Goal: Information Seeking & Learning: Learn about a topic

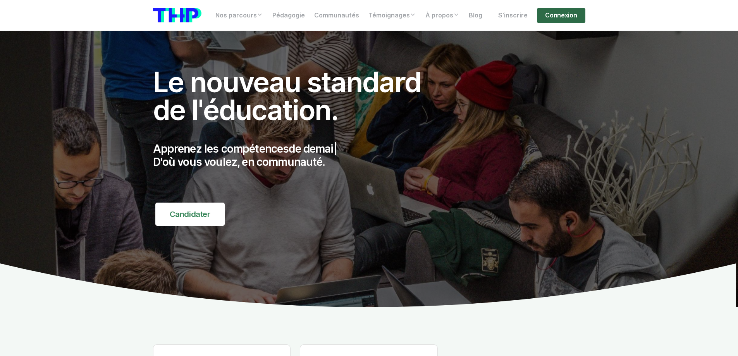
click at [568, 16] on link "Connexion" at bounding box center [561, 16] width 48 height 16
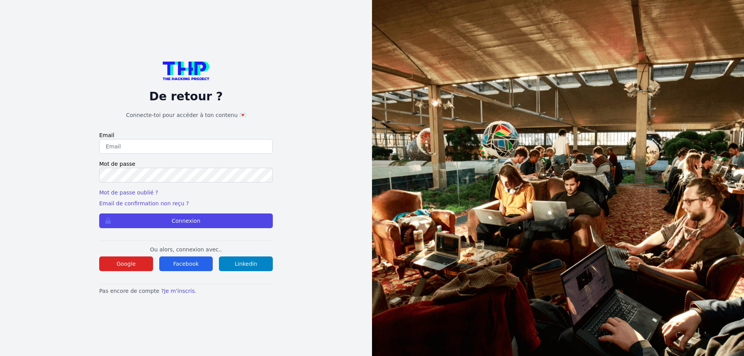
click at [144, 142] on input "email" at bounding box center [186, 146] width 174 height 15
type input "[PERSON_NAME][EMAIL_ADDRESS][PERSON_NAME][DOMAIN_NAME]"
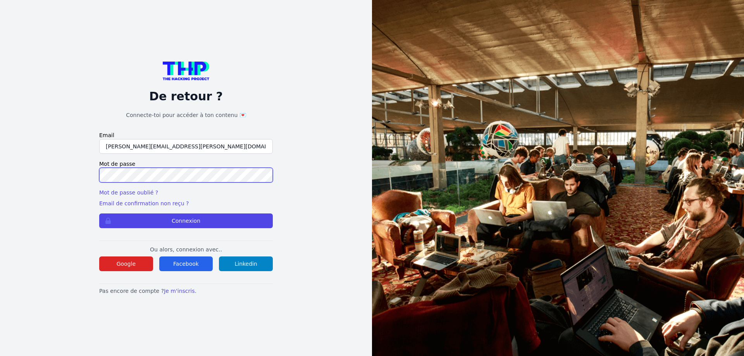
click at [99, 214] on button "Connexion" at bounding box center [186, 221] width 174 height 15
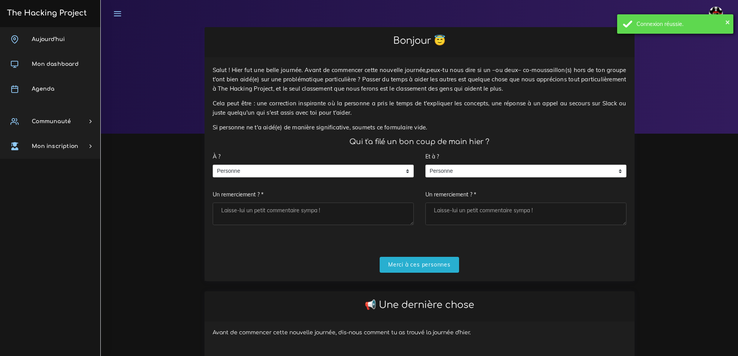
click at [731, 19] on div "× Connexion réussie." at bounding box center [675, 23] width 116 height 19
click at [718, 11] on img at bounding box center [716, 14] width 14 height 14
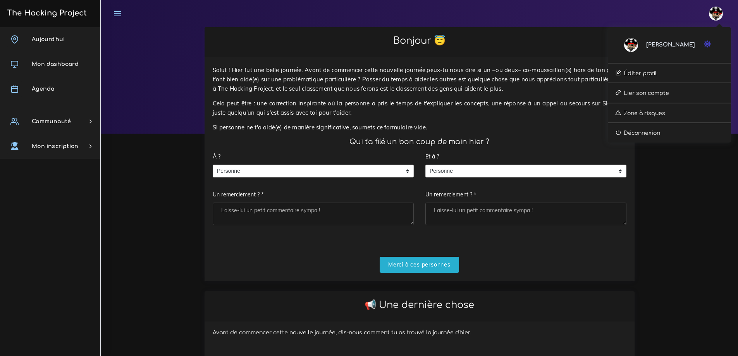
click at [706, 46] on icon "button" at bounding box center [708, 44] width 8 height 8
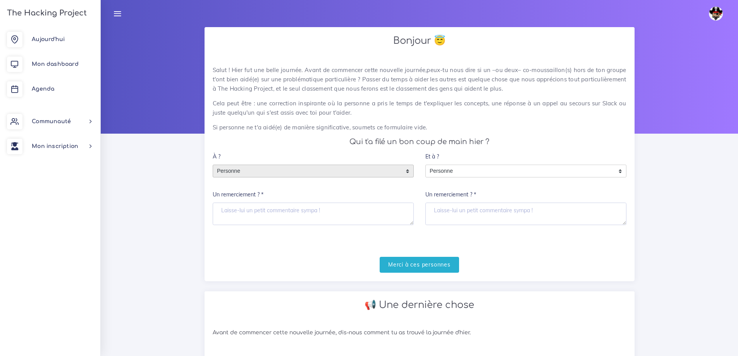
click at [239, 172] on span "Personne" at bounding box center [307, 171] width 189 height 12
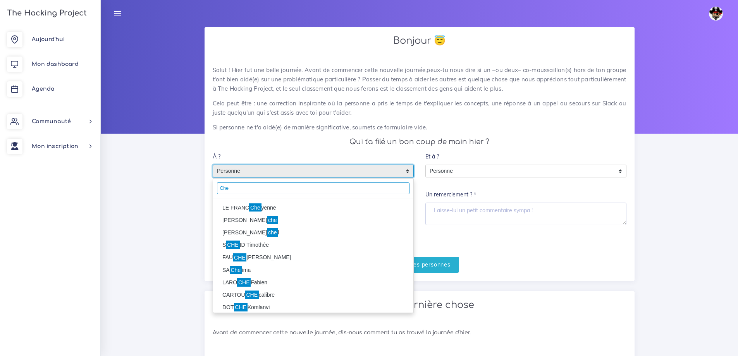
type input "Che"
click at [233, 207] on li "LE FRANC Che yenne" at bounding box center [313, 208] width 200 height 12
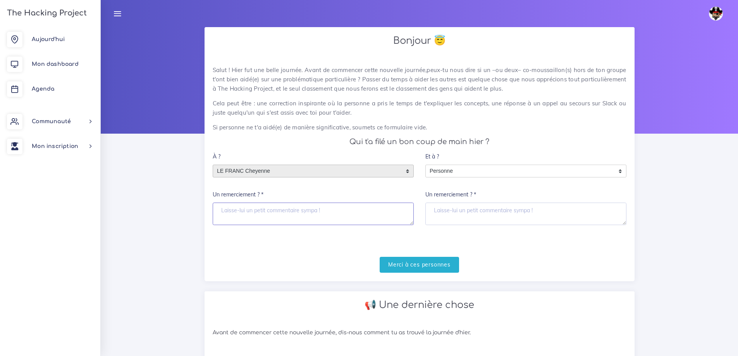
click at [243, 208] on textarea "Un remerciement ? *" at bounding box center [313, 214] width 201 height 22
type textarea "Merci"
click at [404, 257] on input "Merci à ces personnes" at bounding box center [419, 265] width 79 height 16
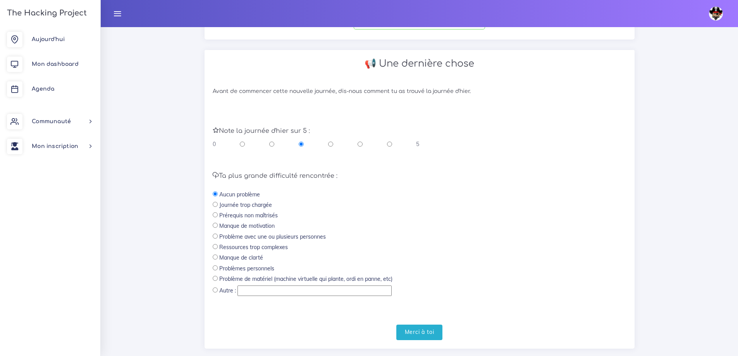
scroll to position [155, 0]
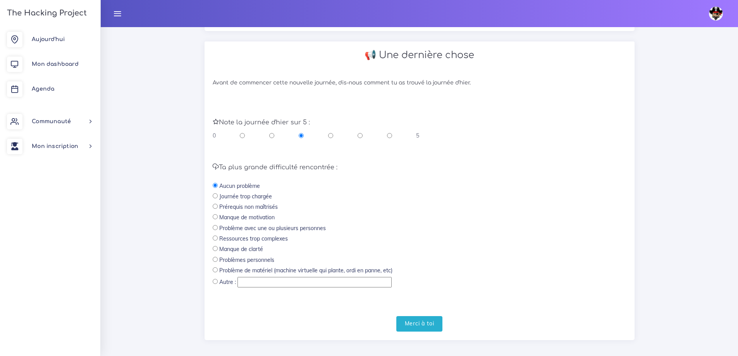
click at [390, 133] on input "radio" at bounding box center [389, 136] width 5 height 8
radio input "true"
click at [417, 331] on input "Merci à toi" at bounding box center [419, 324] width 47 height 16
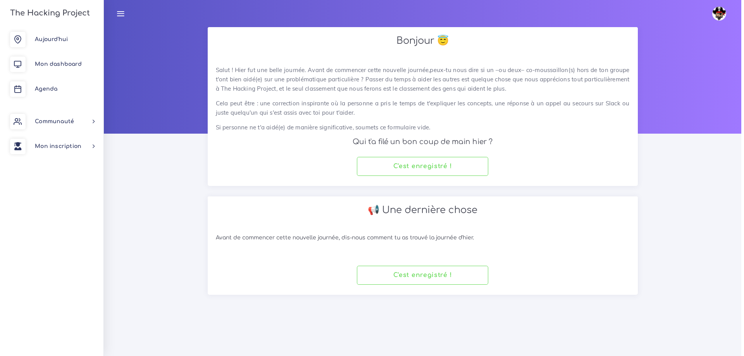
scroll to position [0, 0]
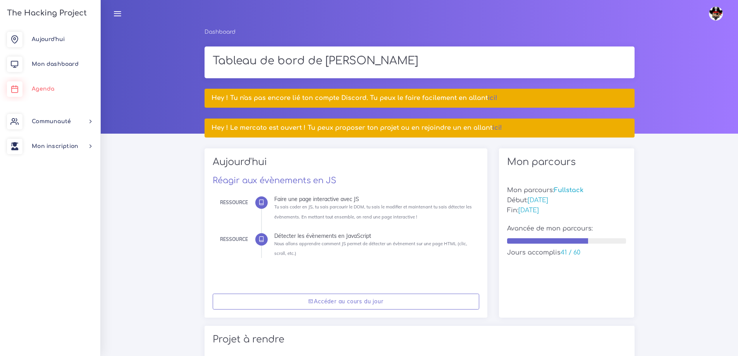
drag, startPoint x: 38, startPoint y: 88, endPoint x: 165, endPoint y: 109, distance: 128.8
click at [38, 88] on span "Agenda" at bounding box center [43, 89] width 22 height 6
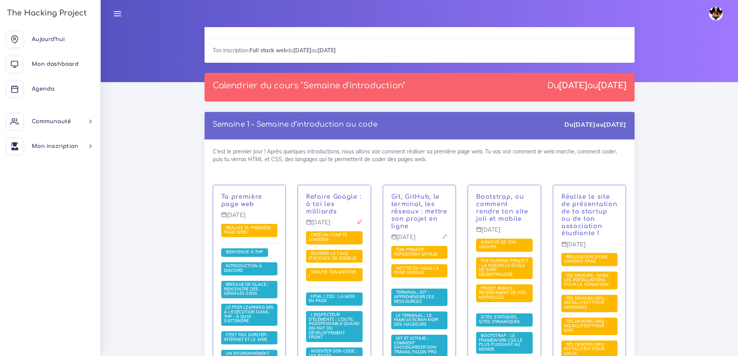
scroll to position [39, 0]
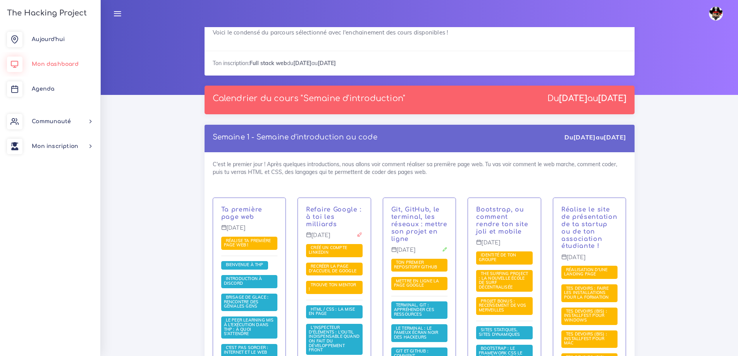
click at [45, 64] on span "Mon dashboard" at bounding box center [55, 64] width 47 height 6
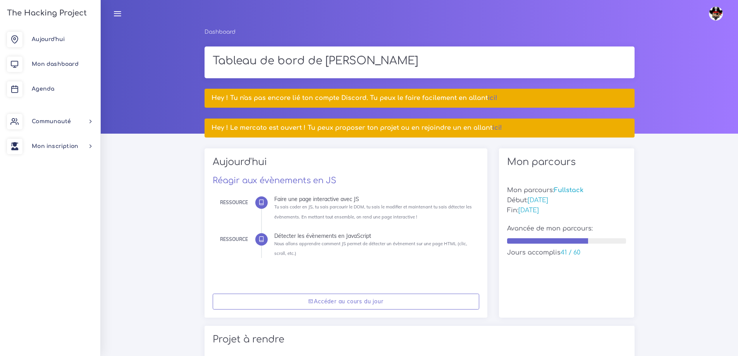
click at [716, 14] on img at bounding box center [716, 14] width 14 height 14
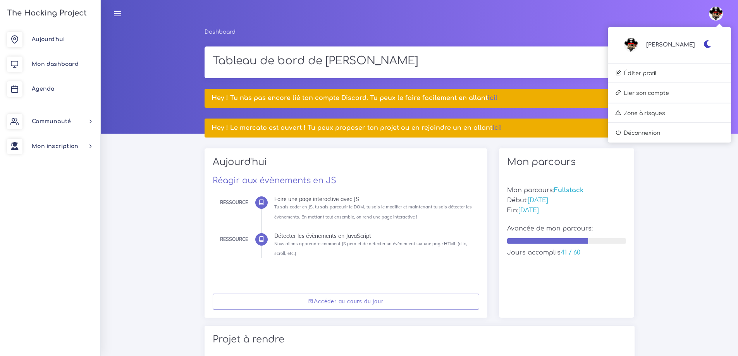
click at [705, 47] on icon "button" at bounding box center [708, 44] width 8 height 8
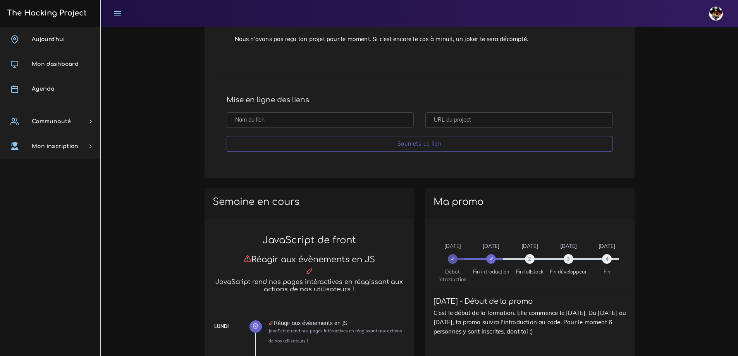
scroll to position [78, 0]
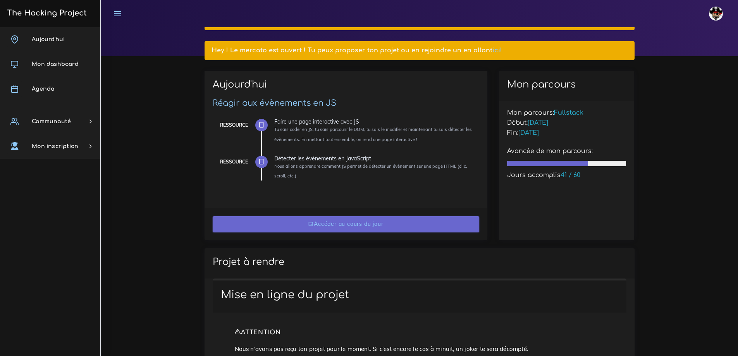
click at [349, 227] on link "Accéder au cours du jour" at bounding box center [346, 224] width 267 height 16
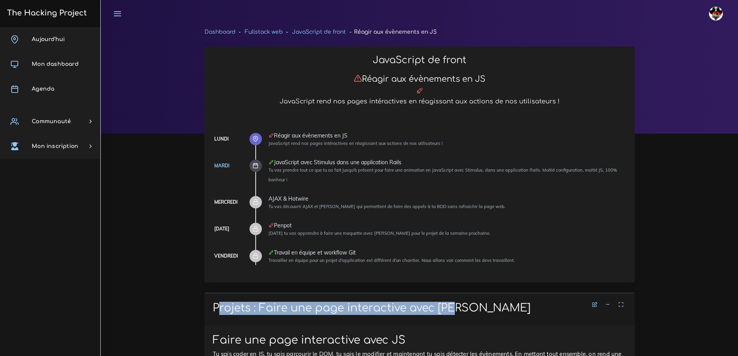
drag, startPoint x: 463, startPoint y: 308, endPoint x: 211, endPoint y: 301, distance: 252.4
click at [211, 301] on div "Projets : Faire une page interactive avec [PERSON_NAME]" at bounding box center [420, 309] width 430 height 33
click at [47, 87] on span "Agenda" at bounding box center [43, 89] width 22 height 6
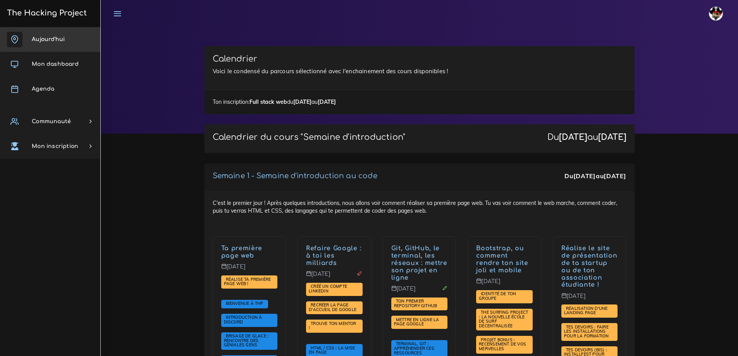
click at [41, 41] on span "Aujourd'hui" at bounding box center [48, 39] width 33 height 6
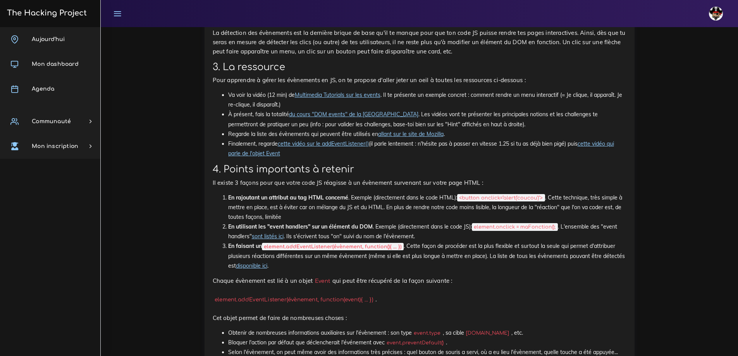
scroll to position [2083, 0]
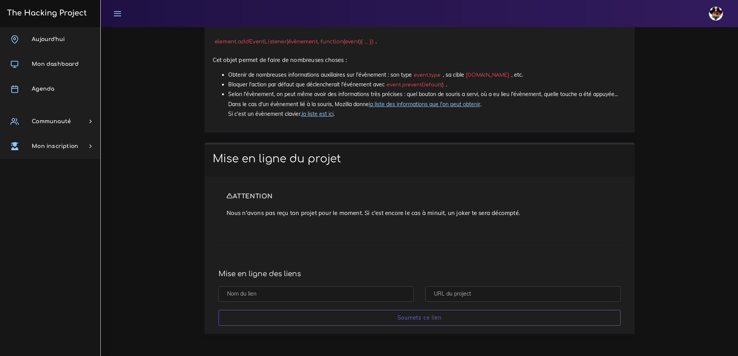
drag, startPoint x: 208, startPoint y: 153, endPoint x: 367, endPoint y: 174, distance: 160.3
click at [373, 178] on div "Mise en ligne du projet ATTENTION Nous n'avons pas reçu ton projet pour le mome…" at bounding box center [420, 238] width 430 height 191
click at [44, 61] on span "Mon dashboard" at bounding box center [55, 64] width 47 height 6
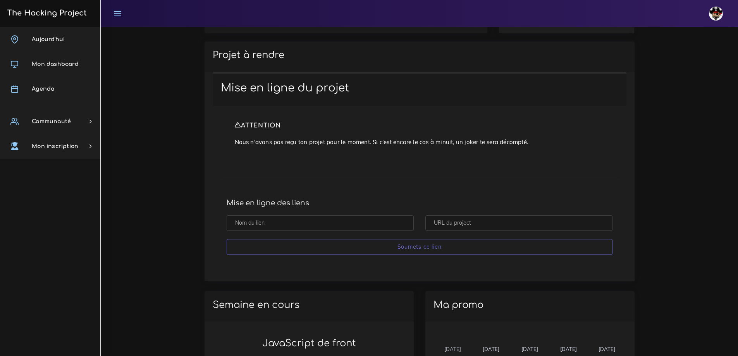
scroll to position [271, 0]
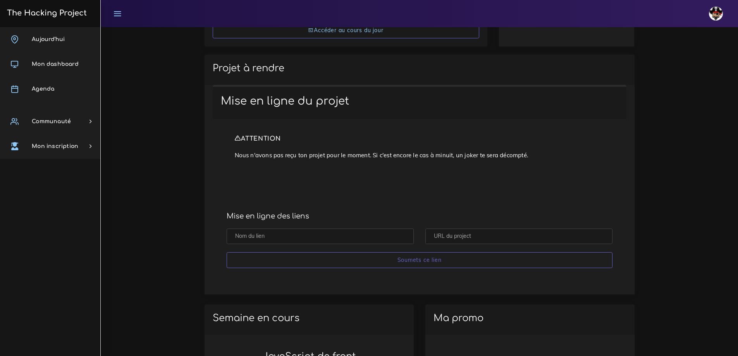
drag, startPoint x: 209, startPoint y: 86, endPoint x: 406, endPoint y: 117, distance: 199.2
click at [406, 115] on div "Mise en ligne du projet ATTENTION Nous n'avons pas reçu ton projet pour le mome…" at bounding box center [420, 186] width 426 height 202
click at [447, 185] on div "ATTENTION Nous n'avons pas reçu ton projet pour le moment. Si c'est encore le c…" at bounding box center [420, 197] width 414 height 157
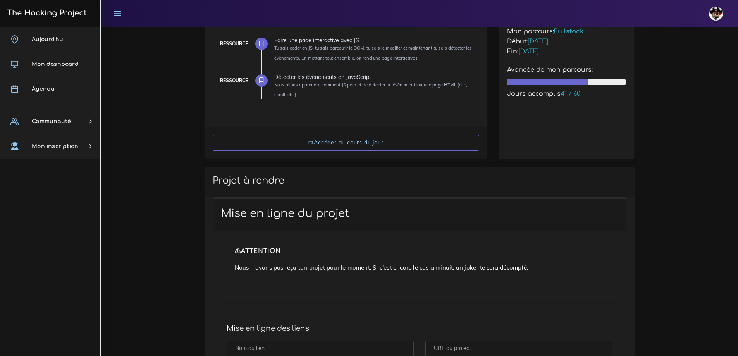
scroll to position [155, 0]
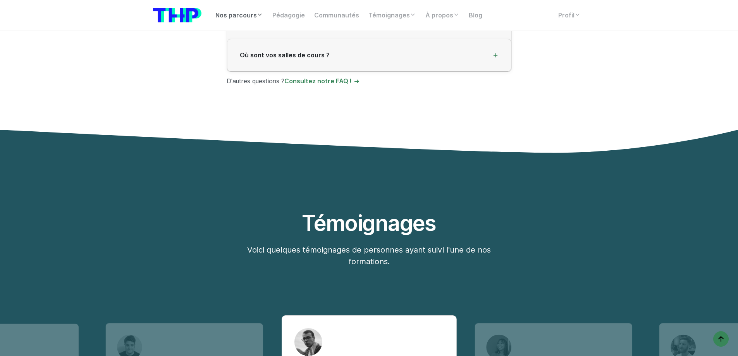
scroll to position [2171, 0]
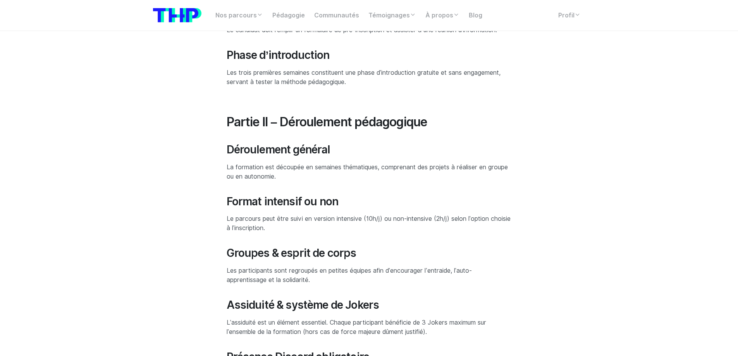
scroll to position [388, 0]
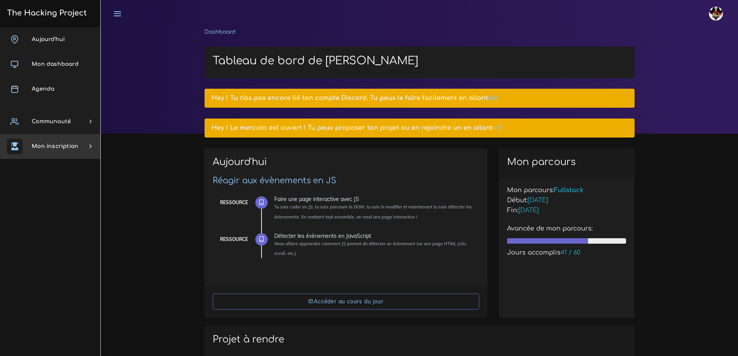
scroll to position [155, 0]
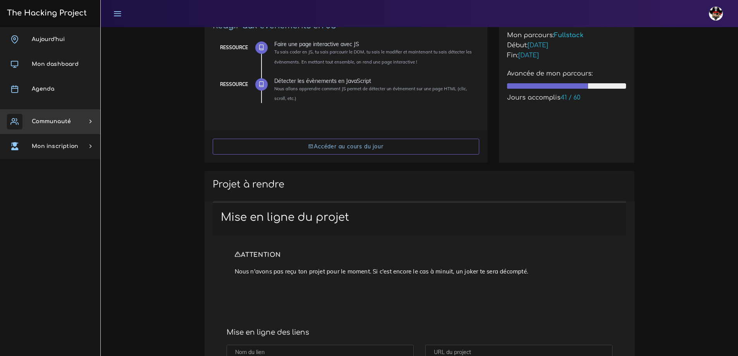
click at [63, 123] on span "Communauté" at bounding box center [51, 122] width 39 height 6
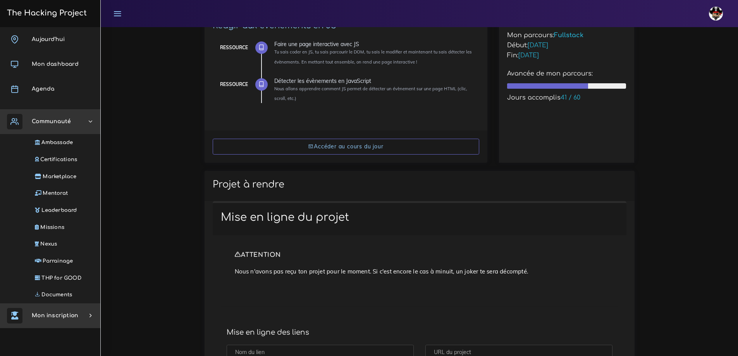
click at [66, 311] on link "Mon inscription" at bounding box center [50, 315] width 100 height 25
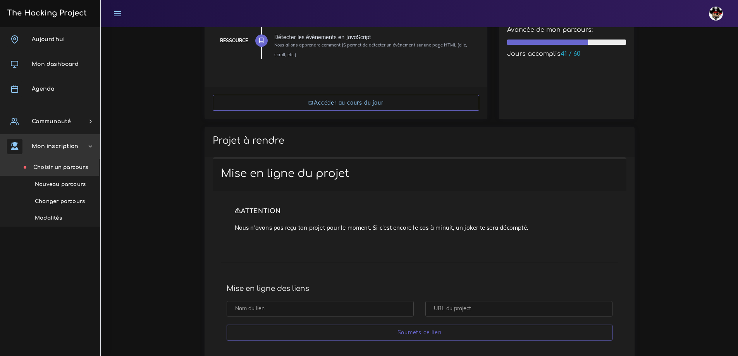
scroll to position [233, 0]
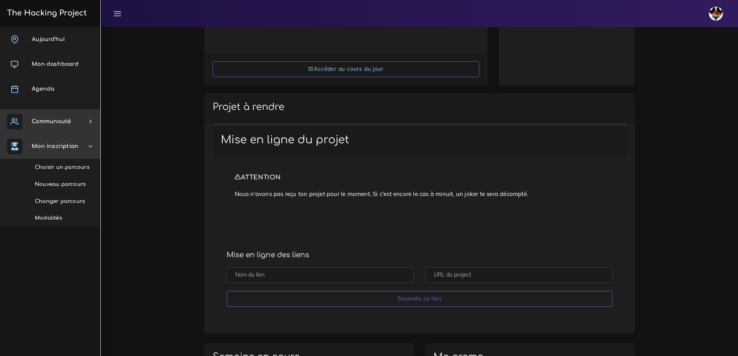
click at [54, 129] on link "Communauté" at bounding box center [50, 121] width 100 height 25
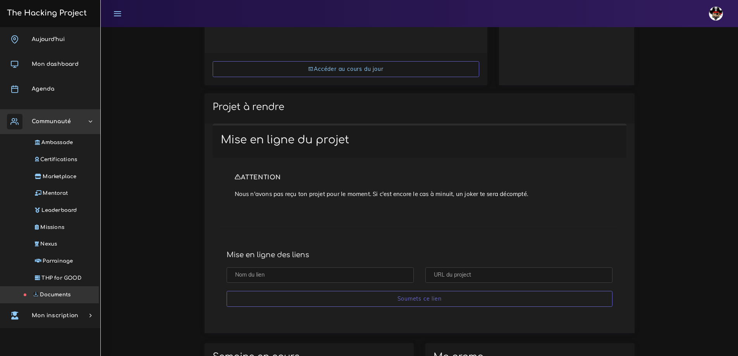
click at [64, 299] on link "Documents" at bounding box center [48, 294] width 100 height 17
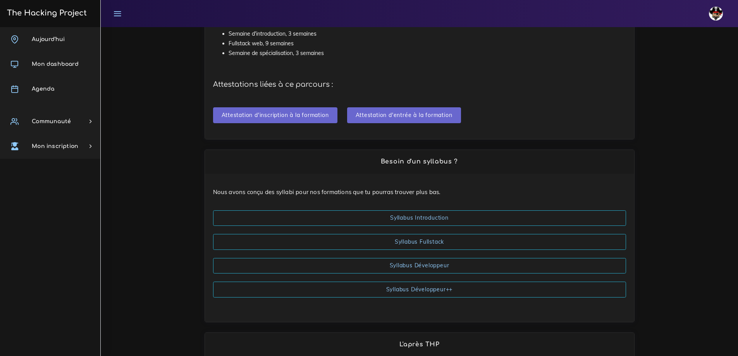
scroll to position [227, 0]
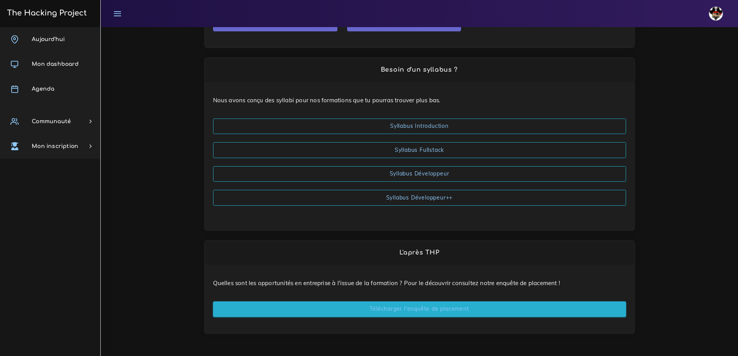
click at [437, 312] on link "Télécharger l'enquête de placement" at bounding box center [419, 310] width 413 height 16
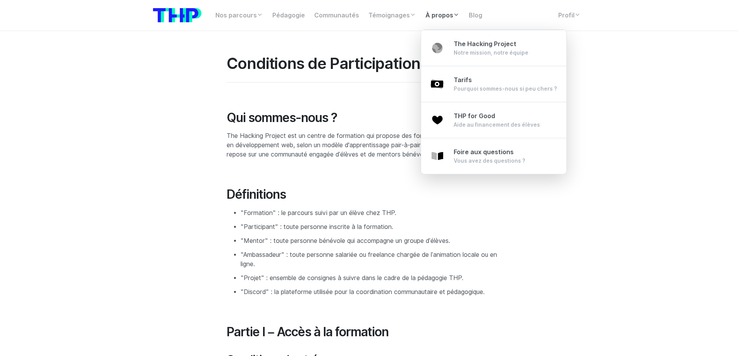
scroll to position [388, 0]
